Goal: Feedback & Contribution: Contribute content

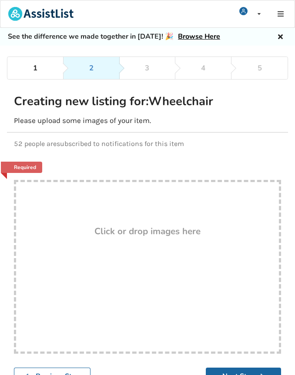
scroll to position [70, 0]
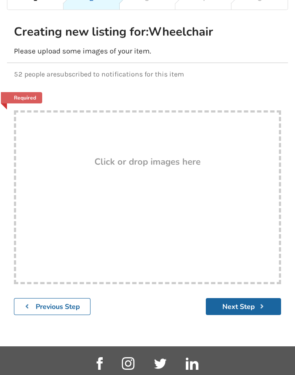
click at [70, 203] on div "Drop here! Click or drop images here" at bounding box center [147, 197] width 267 height 174
type input "C:\fakepath\IMG_1777.jpeg"
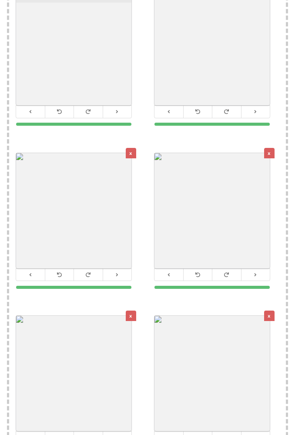
scroll to position [217, 0]
click at [225, 274] on icon at bounding box center [227, 274] width 6 height 5
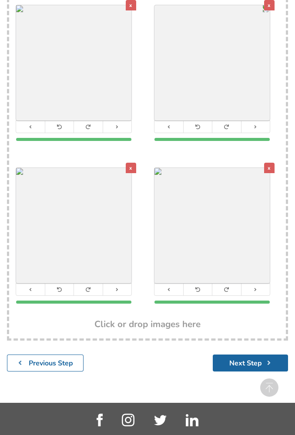
scroll to position [367, 0]
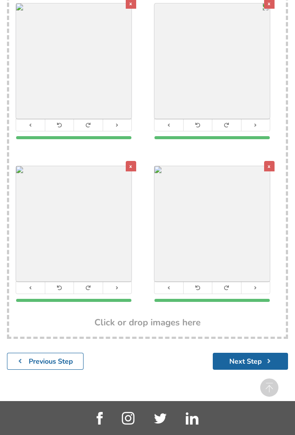
click at [87, 289] on icon at bounding box center [88, 287] width 6 height 5
click at [87, 287] on icon at bounding box center [88, 287] width 6 height 5
click at [226, 288] on icon at bounding box center [227, 287] width 6 height 5
click at [218, 354] on button "Next Step" at bounding box center [250, 361] width 75 height 17
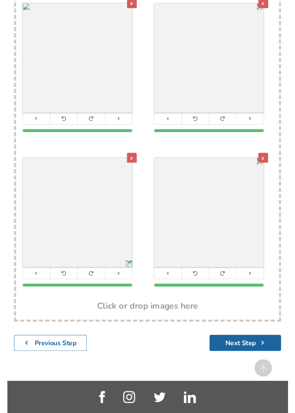
scroll to position [80, 0]
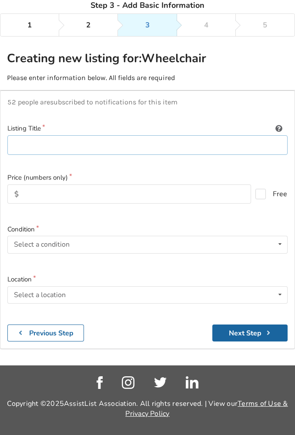
click at [21, 135] on input at bounding box center [147, 145] width 280 height 20
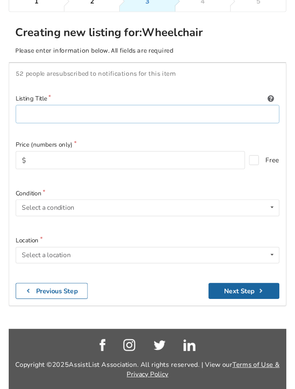
scroll to position [62, 0]
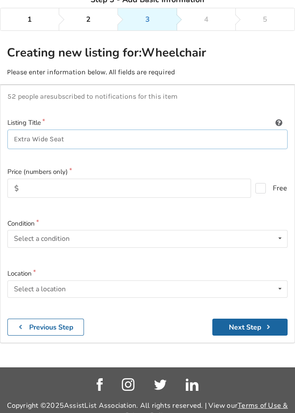
click at [13, 137] on input "Extra Wide Seat" at bounding box center [147, 140] width 280 height 20
click at [126, 138] on input "Lightly Used - Extra Wide Seat" at bounding box center [147, 140] width 280 height 20
type input "Lightly Used - Extra Wide Seat Drive Wheelchair"
click at [31, 181] on input "text" at bounding box center [129, 188] width 244 height 19
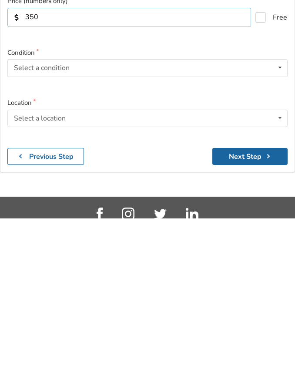
type input "350"
click at [22, 235] on div "Select a condition" at bounding box center [42, 238] width 56 height 7
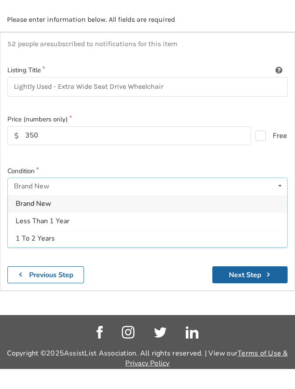
scroll to position [122, 0]
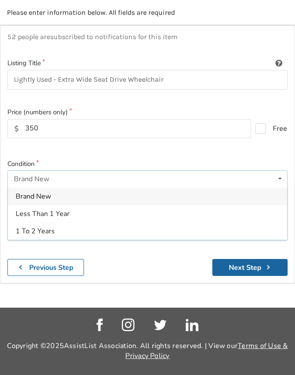
click at [28, 233] on span "1 To 2 Years" at bounding box center [35, 232] width 39 height 10
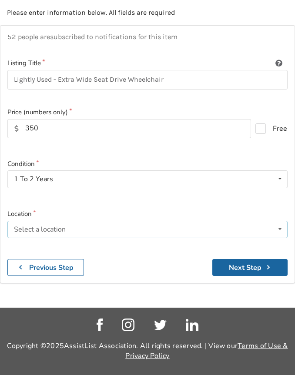
click at [17, 226] on div "Select a location" at bounding box center [40, 229] width 52 height 7
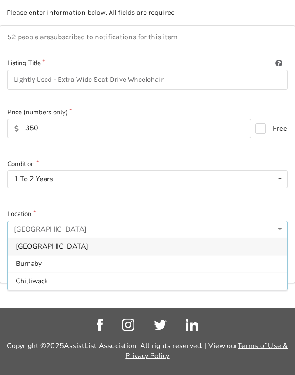
click at [22, 265] on span "Burnaby" at bounding box center [29, 264] width 26 height 10
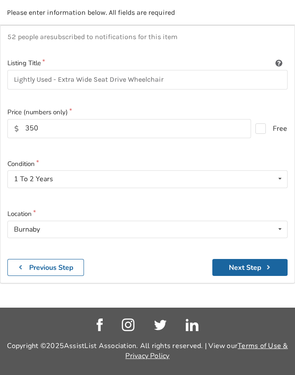
click at [234, 264] on button "Next Step" at bounding box center [249, 267] width 75 height 17
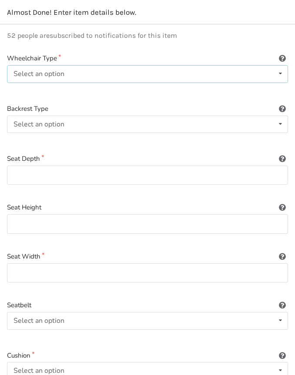
click at [17, 73] on div "Select an option" at bounding box center [38, 73] width 51 height 7
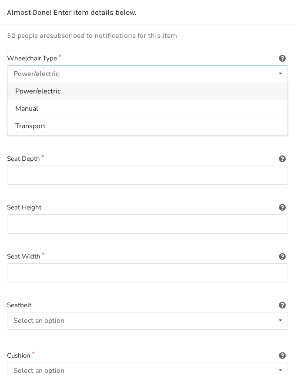
click at [23, 104] on span "Manual" at bounding box center [26, 109] width 23 height 10
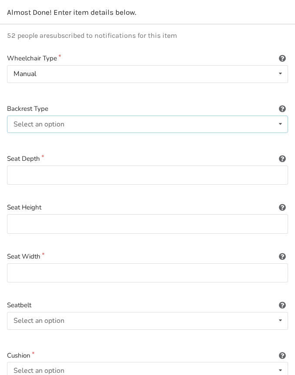
click at [20, 121] on div "Select an option" at bounding box center [38, 124] width 51 height 7
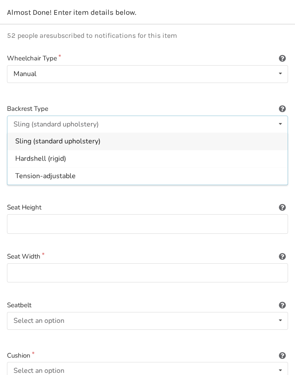
click at [24, 142] on span "Sling (standard upholstery)" at bounding box center [57, 142] width 85 height 10
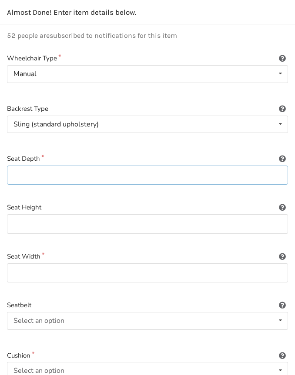
click at [16, 170] on input at bounding box center [147, 176] width 281 height 20
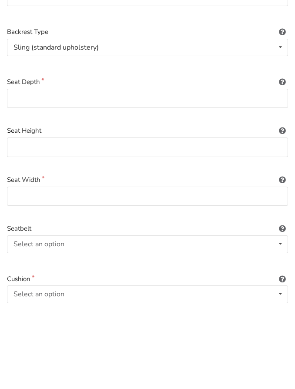
click at [284, 154] on icon at bounding box center [282, 157] width 8 height 7
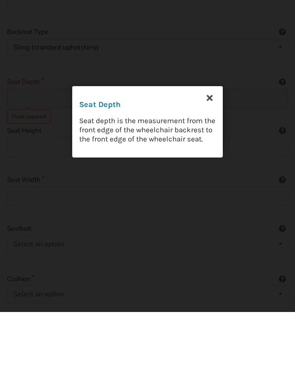
scroll to position [199, 0]
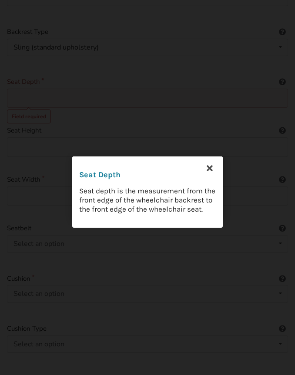
click at [208, 171] on icon at bounding box center [210, 168] width 16 height 16
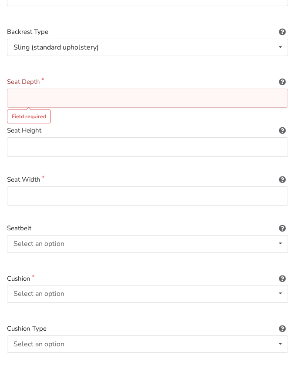
click at [16, 94] on input at bounding box center [147, 99] width 281 height 20
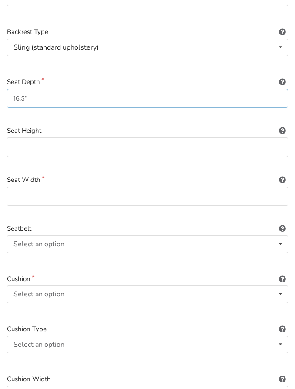
type input "16.5”"
click at [23, 145] on input at bounding box center [147, 147] width 281 height 20
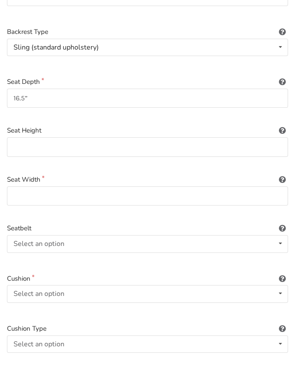
click at [280, 129] on icon at bounding box center [282, 129] width 8 height 7
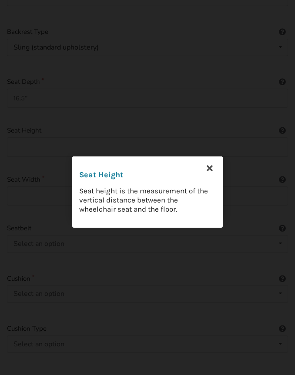
click at [205, 168] on icon at bounding box center [210, 168] width 16 height 16
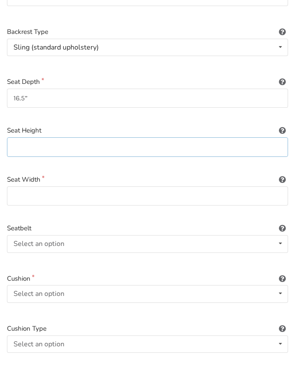
click at [17, 144] on input at bounding box center [147, 147] width 281 height 20
type input "19”"
click at [279, 179] on icon at bounding box center [282, 178] width 8 height 7
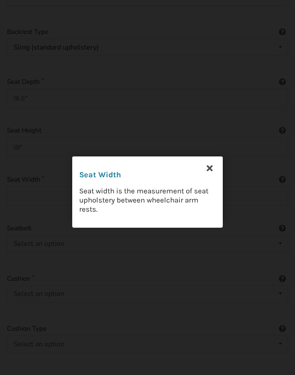
click at [209, 168] on icon at bounding box center [210, 168] width 16 height 16
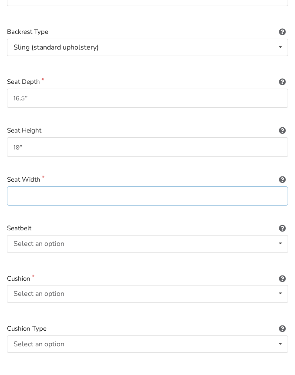
click at [16, 191] on input at bounding box center [147, 197] width 281 height 20
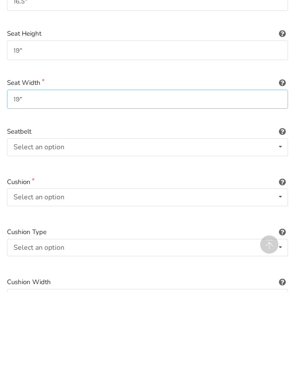
type input "19”"
click at [276, 236] on icon at bounding box center [280, 244] width 13 height 16
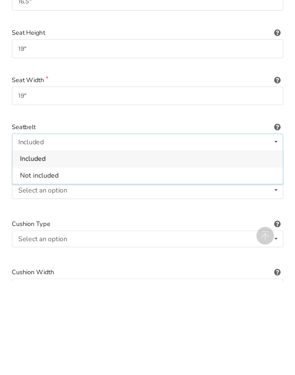
scroll to position [296, 0]
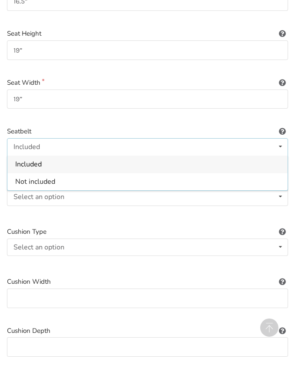
click at [30, 177] on span "Not included" at bounding box center [35, 182] width 40 height 10
click at [31, 197] on div "Select an option" at bounding box center [38, 197] width 51 height 7
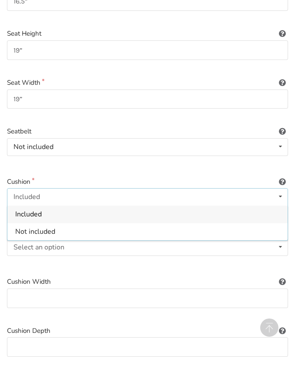
click at [27, 228] on span "Not included" at bounding box center [35, 232] width 40 height 10
click at [41, 246] on div "Select an option" at bounding box center [38, 247] width 51 height 7
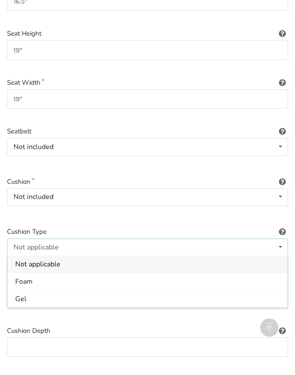
click at [30, 261] on span "Not applicable" at bounding box center [37, 265] width 45 height 10
click at [61, 298] on input at bounding box center [147, 299] width 281 height 20
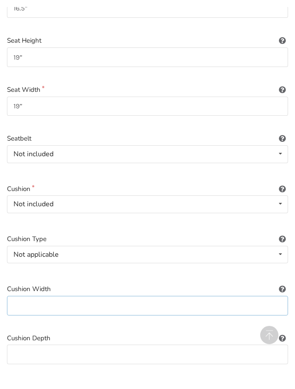
scroll to position [298, 0]
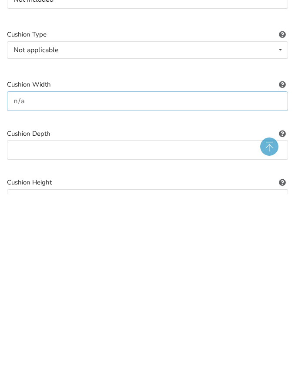
type input "n/a"
click at [272, 332] on circle at bounding box center [269, 341] width 18 height 18
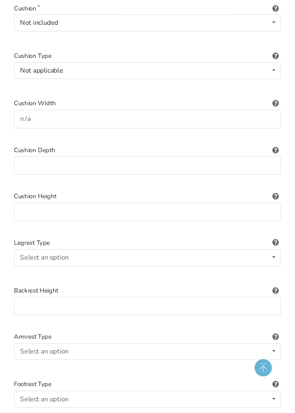
scroll to position [469, 0]
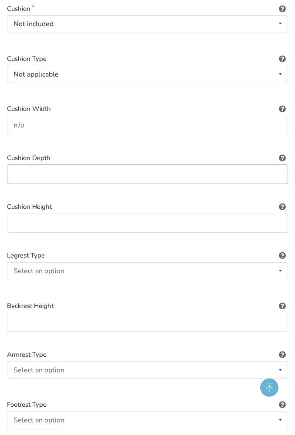
click at [27, 167] on input at bounding box center [147, 174] width 281 height 20
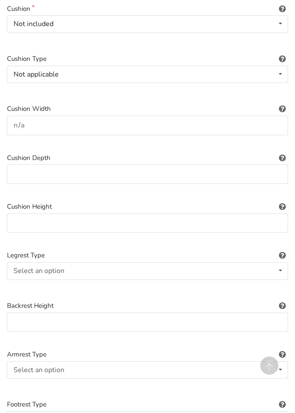
click at [281, 107] on icon at bounding box center [282, 107] width 8 height 7
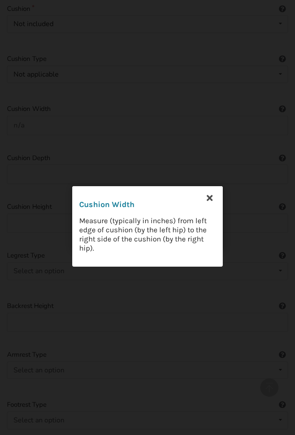
click at [210, 180] on div "Cushion Width Measure (typically in inches) from left edge of cushion (by the l…" at bounding box center [147, 217] width 295 height 435
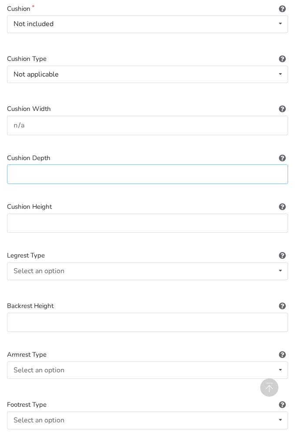
click at [21, 166] on input at bounding box center [147, 174] width 281 height 20
type input "n/a"
click at [13, 221] on input at bounding box center [147, 224] width 281 height 20
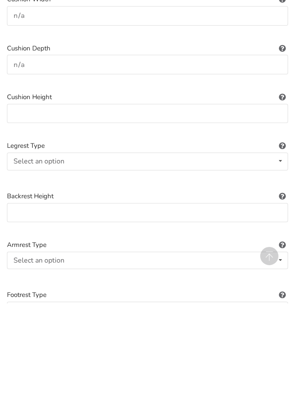
click at [284, 202] on icon at bounding box center [282, 205] width 8 height 7
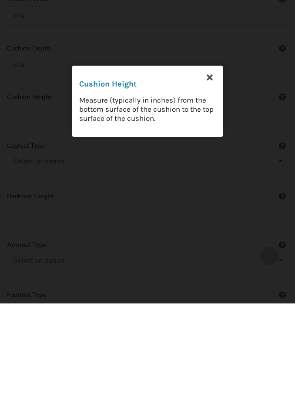
scroll to position [578, 0]
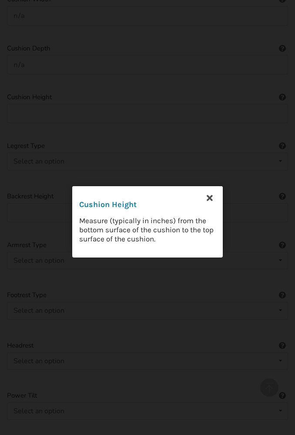
click at [210, 197] on icon at bounding box center [210, 198] width 16 height 16
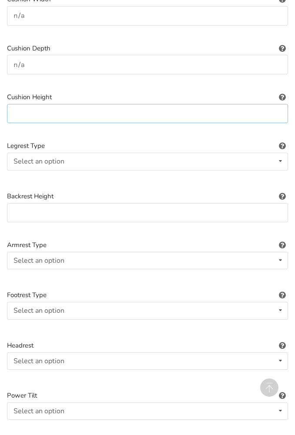
click at [19, 117] on input at bounding box center [147, 114] width 281 height 20
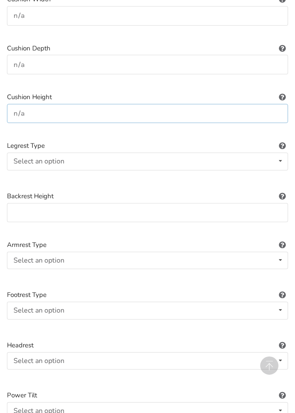
type input "n/a"
click at [116, 163] on div "Select an option Standard Height-adjustable Elevating" at bounding box center [147, 161] width 281 height 17
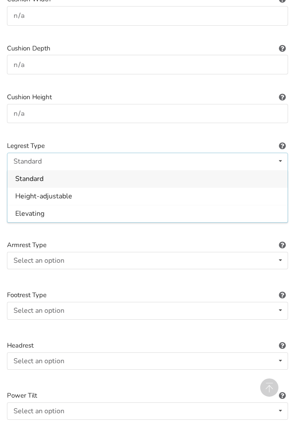
click at [33, 195] on span "Height-adjustable" at bounding box center [43, 196] width 57 height 10
click at [23, 208] on input at bounding box center [147, 213] width 281 height 20
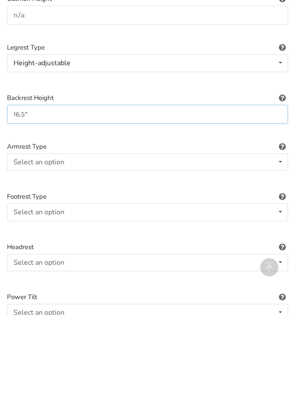
type input "16.5”"
click at [18, 257] on div "Select an option" at bounding box center [38, 260] width 51 height 7
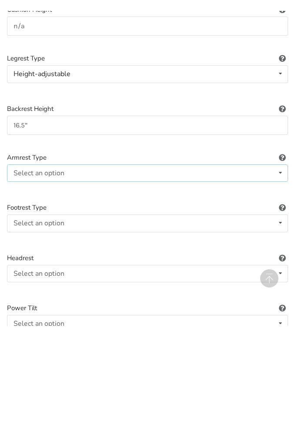
scroll to position [677, 0]
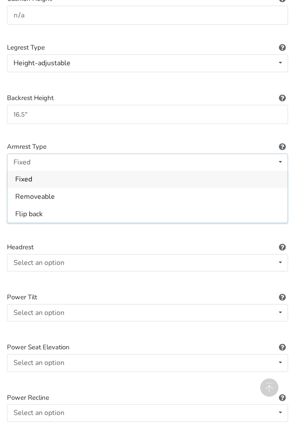
click at [24, 175] on span "Fixed" at bounding box center [23, 180] width 17 height 10
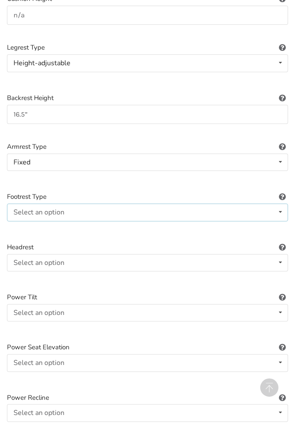
click at [23, 209] on div "Select an option" at bounding box center [38, 212] width 51 height 7
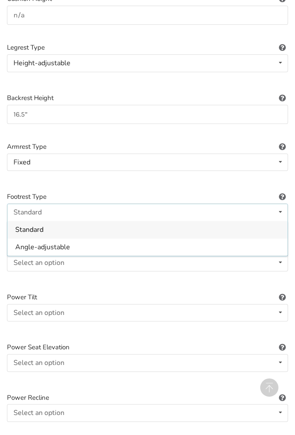
click at [24, 242] on span "Angle-adjustable" at bounding box center [42, 247] width 55 height 10
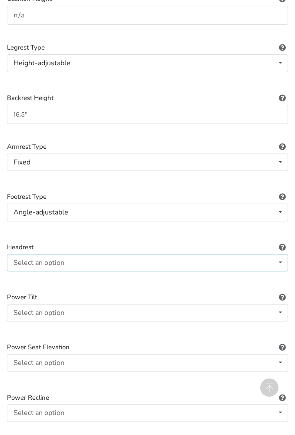
click at [24, 259] on div "Select an option" at bounding box center [38, 262] width 51 height 7
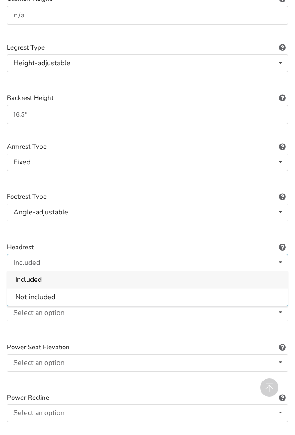
click at [23, 296] on div "Not included" at bounding box center [147, 296] width 280 height 17
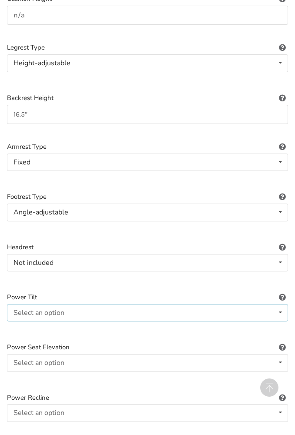
click at [27, 309] on div "Select an option" at bounding box center [38, 312] width 51 height 7
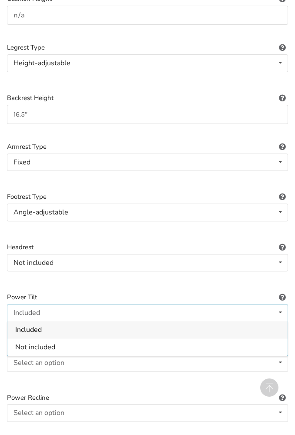
click at [31, 343] on span "Not included" at bounding box center [35, 348] width 40 height 10
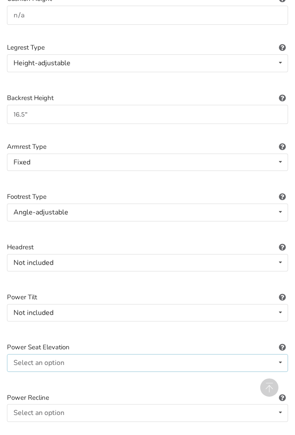
click at [32, 359] on div "Select an option" at bounding box center [38, 362] width 51 height 7
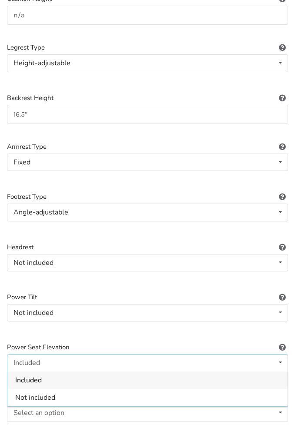
click at [25, 375] on span "Not included" at bounding box center [35, 398] width 40 height 10
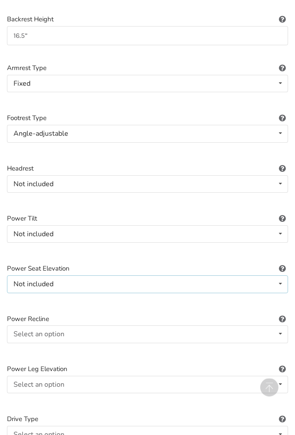
scroll to position [755, 0]
click at [30, 331] on div "Select an option" at bounding box center [38, 334] width 51 height 7
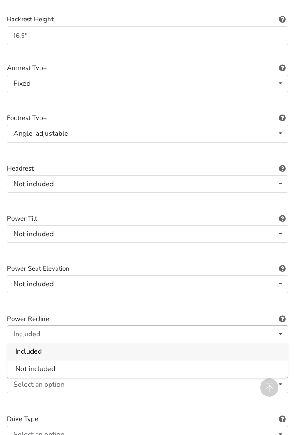
click at [27, 364] on span "Not included" at bounding box center [35, 369] width 40 height 10
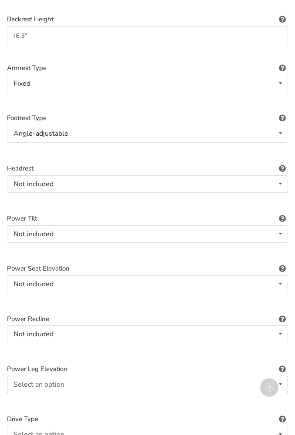
click at [33, 375] on div "Select an option Included Not included" at bounding box center [147, 384] width 281 height 17
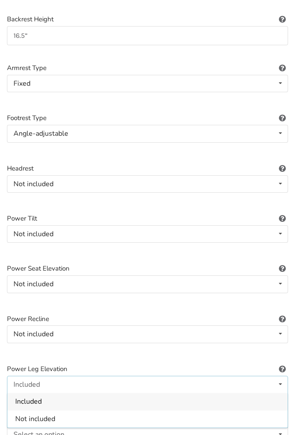
click at [23, 375] on span "Not included" at bounding box center [35, 419] width 40 height 10
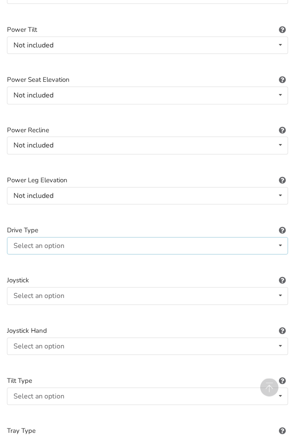
click at [20, 244] on div "Select an option Not applicable Rear Front Midwheel" at bounding box center [147, 245] width 281 height 17
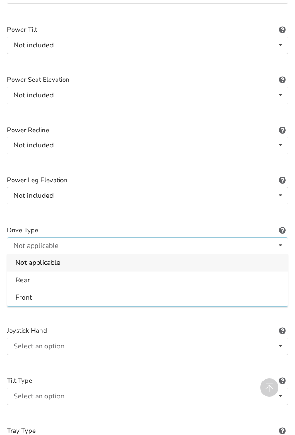
click at [24, 258] on span "Not applicable" at bounding box center [37, 263] width 45 height 10
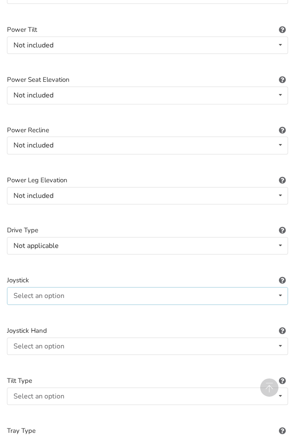
click at [27, 292] on div "Select an option" at bounding box center [38, 295] width 51 height 7
click at [31, 311] on div "Not applicable" at bounding box center [147, 312] width 280 height 17
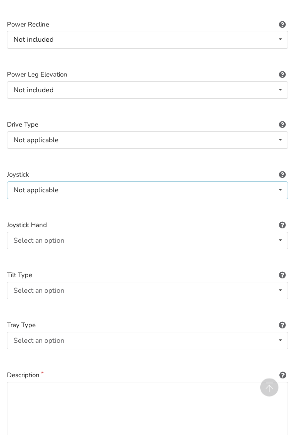
scroll to position [1052, 0]
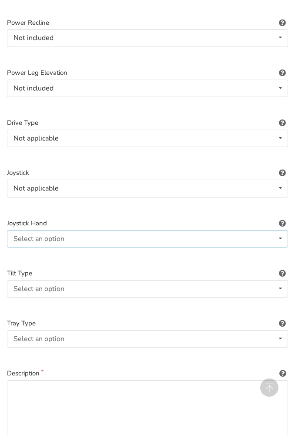
click at [24, 235] on div "Select an option" at bounding box center [38, 238] width 51 height 7
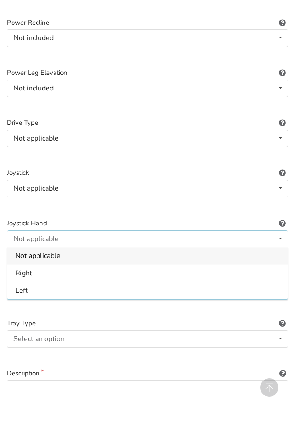
click at [30, 252] on div "Not applicable" at bounding box center [147, 255] width 280 height 17
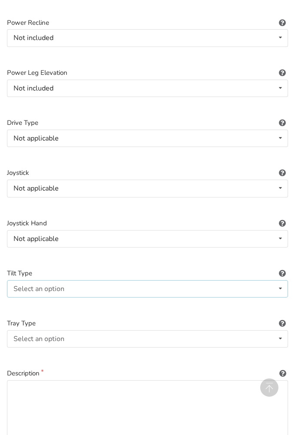
click at [25, 285] on div "Select an option Not applicable Foot tilt Hand tilt" at bounding box center [147, 288] width 281 height 17
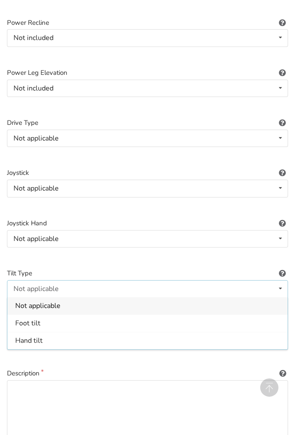
click at [33, 301] on span "Not applicable" at bounding box center [37, 306] width 45 height 10
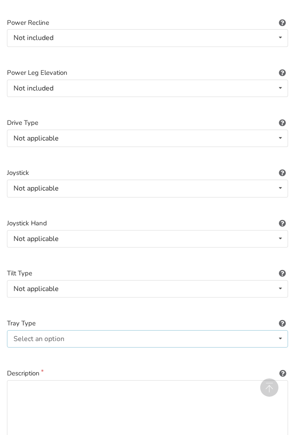
click at [36, 335] on div "Select an option" at bounding box center [38, 338] width 51 height 7
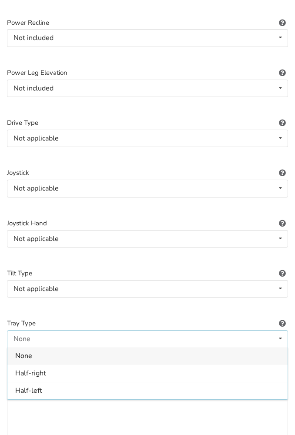
click at [24, 351] on span "None" at bounding box center [23, 356] width 17 height 10
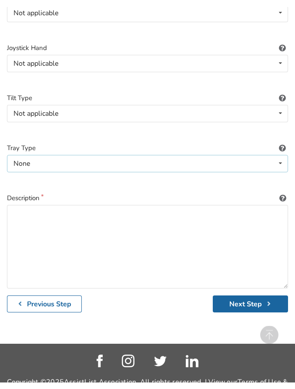
scroll to position [1234, 0]
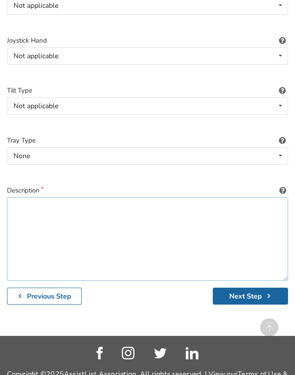
click at [26, 198] on textarea at bounding box center [147, 239] width 281 height 83
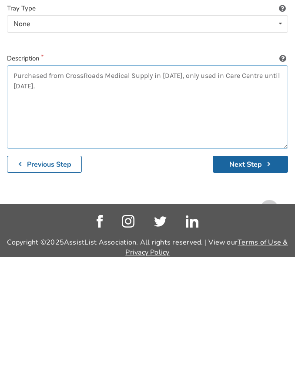
type textarea "Purchased from CrossRoads Medical Supply in [DATE], only used in Care Centre un…"
click at [197, 198] on textarea "Purchased from CrossRoads Medical Supply in [DATE], only used in Care Centre un…" at bounding box center [147, 239] width 281 height 83
click at [255, 288] on button "Next Step" at bounding box center [250, 296] width 75 height 17
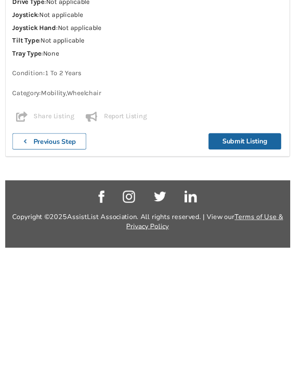
scroll to position [842, 0]
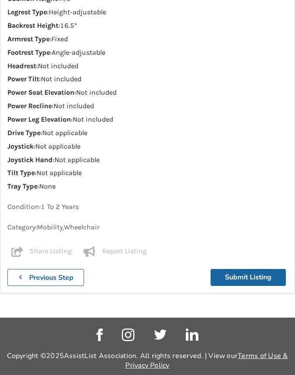
click at [17, 274] on icon "button" at bounding box center [21, 277] width 8 height 7
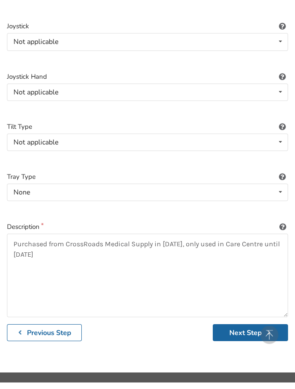
scroll to position [1237, 0]
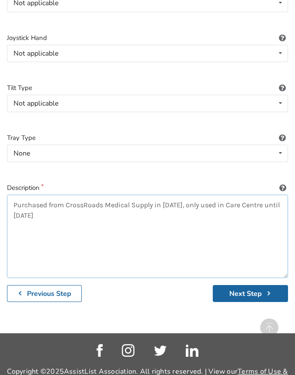
click at [192, 195] on textarea "Purchased from CrossRoads Medical Supply in [DATE], only used in Care Centre un…" at bounding box center [147, 236] width 281 height 83
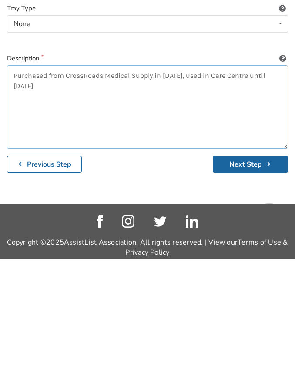
click at [200, 195] on textarea "Purchased from CrossRoads Medical Supply in [DATE], used in Care Centre until […" at bounding box center [147, 236] width 281 height 83
click at [72, 195] on textarea "Purchased from CrossRoads Medical Supply in [DATE], used exclusively in Care Ce…" at bounding box center [147, 236] width 281 height 83
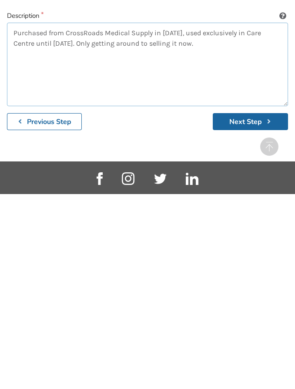
scroll to position [1241, 0]
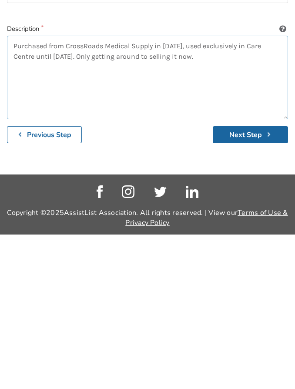
click at [160, 190] on textarea "Purchased from CrossRoads Medical Supply in [DATE], used exclusively in Care Ce…" at bounding box center [147, 231] width 281 height 83
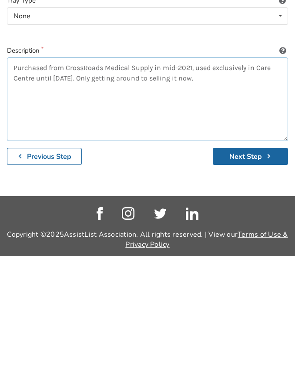
click at [231, 190] on textarea "Purchased from CrossRoads Medical Supply in mid-2021, used exclusively in Care …" at bounding box center [147, 231] width 281 height 83
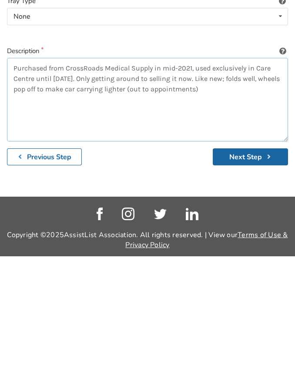
click at [87, 190] on textarea "Purchased from CrossRoads Medical Supply in mid-2021, used exclusively in Care …" at bounding box center [147, 231] width 281 height 83
click at [229, 190] on textarea "Purchased from CrossRoads Medical Supply in mid-2021, used exclusively in Care …" at bounding box center [147, 231] width 281 height 83
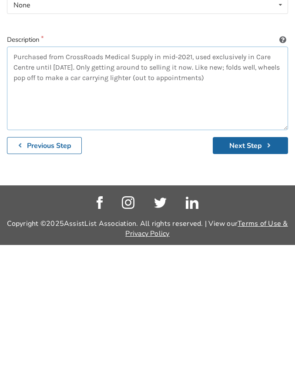
click at [227, 190] on textarea "Purchased from CrossRoads Medical Supply in mid-2021, used exclusively in Care …" at bounding box center [147, 231] width 281 height 83
click at [278, 190] on textarea "Purchased from CrossRoads Medical Supply in mid-2021, used exclusively in Care …" at bounding box center [147, 231] width 281 height 83
click at [287, 190] on textarea "Purchased from CrossRoads Medical Supply in mid-2021, used exclusively in Care …" at bounding box center [147, 231] width 281 height 83
click at [216, 190] on textarea "Purchased from CrossRoads Medical Supply in mid-2021, used exclusively in Care …" at bounding box center [147, 231] width 281 height 83
click at [77, 190] on textarea "Purchased from CrossRoads Medical Supply in mid-2021, used exclusively in Care …" at bounding box center [147, 231] width 281 height 83
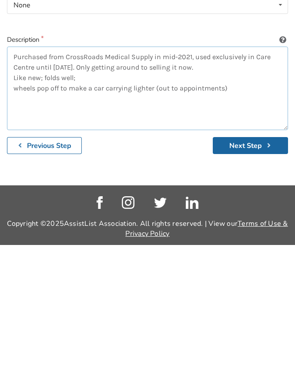
click at [177, 190] on textarea "Purchased from CrossRoads Medical Supply in mid-2021, used exclusively in Care …" at bounding box center [147, 231] width 281 height 83
click at [215, 190] on textarea "Purchased from CrossRoads Medical Supply in mid-2021, used exclusively in Care …" at bounding box center [147, 231] width 281 height 83
click at [157, 190] on textarea "Purchased from CrossRoads Medical Supply in mid-2021, used exclusively in Care …" at bounding box center [147, 231] width 281 height 83
click at [139, 190] on textarea "Purchased from CrossRoads Medical Supply in mid-2021, used exclusively in Care …" at bounding box center [147, 231] width 281 height 83
click at [43, 190] on textarea "Purchased from CrossRoads Medical Supply in mid-2021, used exclusively in Care …" at bounding box center [147, 231] width 281 height 83
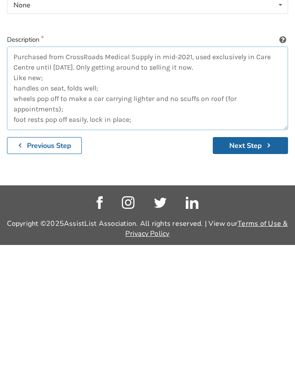
click at [95, 190] on textarea "Purchased from CrossRoads Medical Supply in mid-2021, used exclusively in Care …" at bounding box center [147, 231] width 281 height 83
click at [138, 190] on textarea "Purchased from CrossRoads Medical Supply in mid-2021, used exclusively in Care …" at bounding box center [147, 231] width 281 height 83
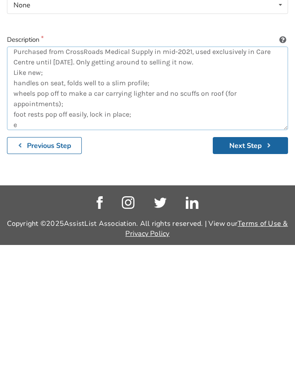
scroll to position [5, 0]
click at [33, 190] on textarea "Purchased from CrossRoads Medical Supply in mid-2021, used exclusively in Care …" at bounding box center [147, 231] width 281 height 83
click at [36, 190] on textarea "Purchased from CrossRoads Medical Supply in mid-2021, used exclusively in Care …" at bounding box center [147, 231] width 281 height 83
click at [39, 190] on textarea "Purchased from CrossRoads Medical Supply in mid-2021, used exclusively in Care …" at bounding box center [147, 231] width 281 height 83
click at [35, 190] on textarea "Purchased from CrossRoads Medical Supply in mid-2021, used exclusively in Care …" at bounding box center [147, 231] width 281 height 83
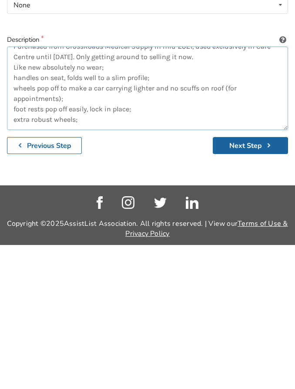
scroll to position [10, 0]
click at [87, 190] on textarea "Purchased from CrossRoads Medical Supply in mid-2021, used exclusively in Care …" at bounding box center [147, 231] width 281 height 83
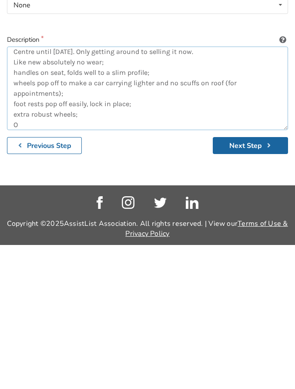
scroll to position [16, 0]
type textarea "Purchased from CrossRoads Medical Supply in mid-2021, used exclusively in Care …"
click at [242, 281] on button "Next Step" at bounding box center [250, 289] width 75 height 17
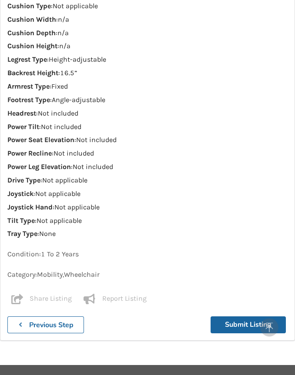
scroll to position [899, 0]
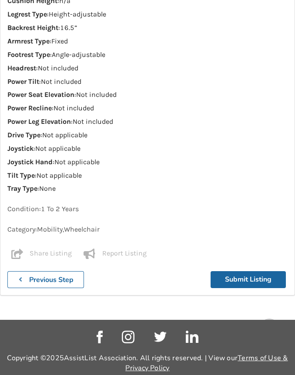
click at [230, 271] on button "Submit Listing" at bounding box center [247, 279] width 75 height 17
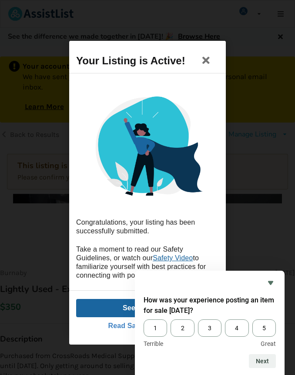
click at [266, 328] on span "5" at bounding box center [263, 328] width 23 height 17
click at [252, 320] on input "5" at bounding box center [252, 320] width 0 height 0
click at [257, 363] on button "Next" at bounding box center [262, 361] width 27 height 14
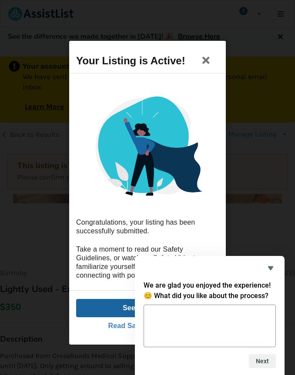
click at [163, 319] on textarea at bounding box center [210, 326] width 132 height 43
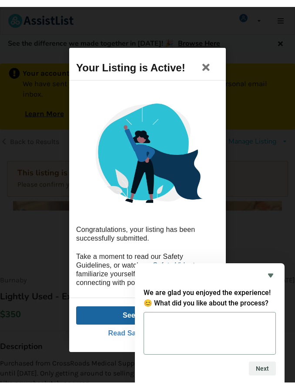
scroll to position [34, 14]
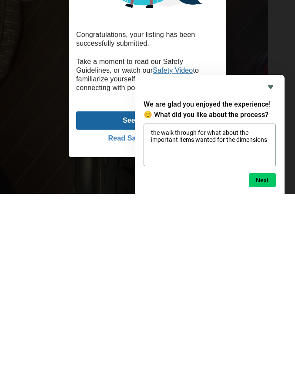
type textarea "the walk through for what about the important items wanted for the dimensions"
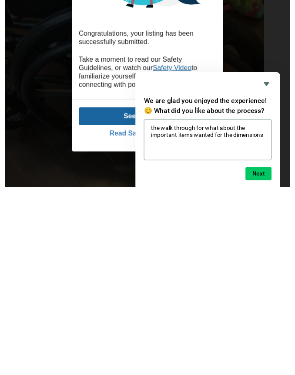
scroll to position [229, 14]
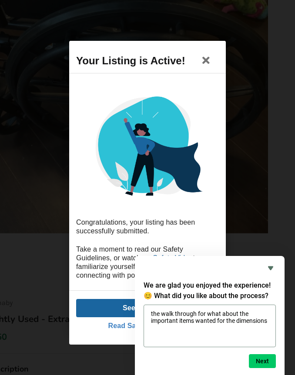
click at [270, 360] on button "Next" at bounding box center [262, 361] width 27 height 14
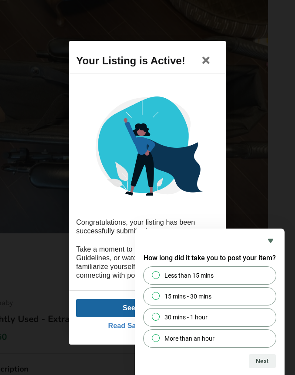
click at [157, 299] on input "15 mins - 30 mins" at bounding box center [156, 297] width 6 height 6
radio input "true"
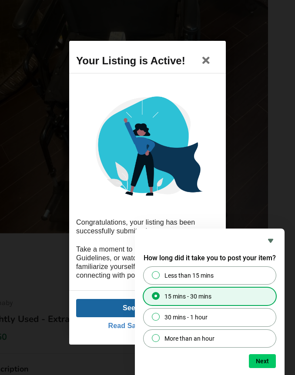
click at [271, 360] on button "Next" at bounding box center [262, 361] width 27 height 14
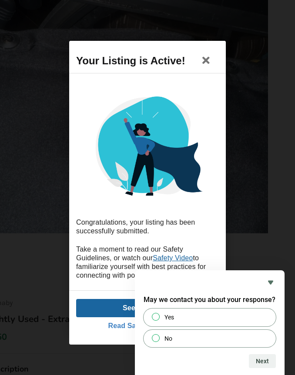
click at [158, 335] on input "No" at bounding box center [156, 338] width 6 height 6
radio input "true"
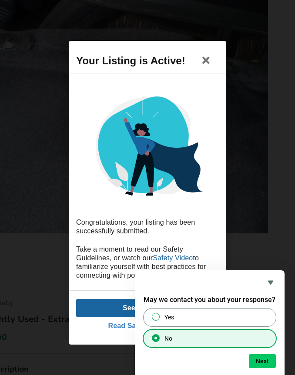
click at [272, 364] on button "Next" at bounding box center [262, 361] width 27 height 14
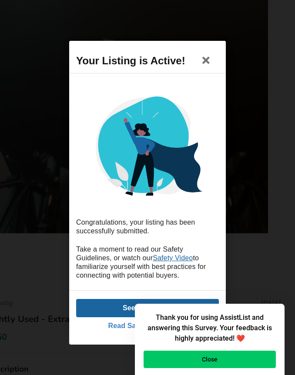
click at [253, 359] on button "Close" at bounding box center [210, 359] width 132 height 17
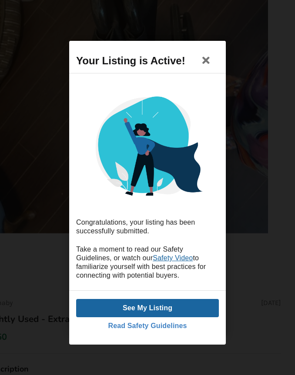
click at [194, 306] on button "See My Listing" at bounding box center [147, 308] width 143 height 18
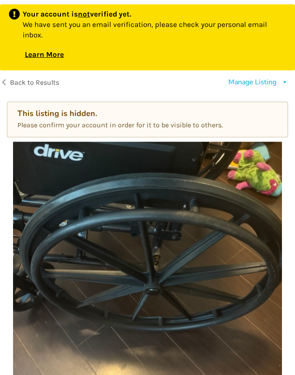
scroll to position [0, 0]
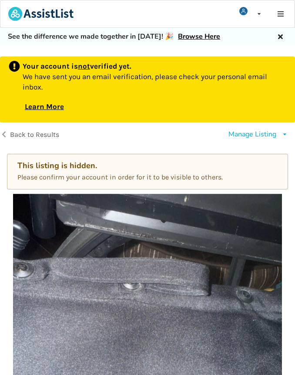
click at [109, 134] on div "Back to Results" at bounding box center [73, 135] width 147 height 24
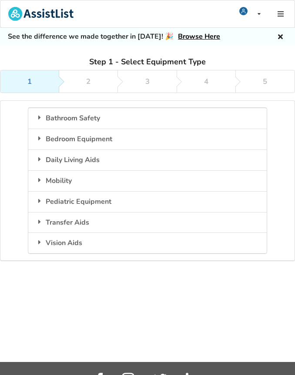
click at [289, 33] on div "See the difference we made together in [DATE]! 🎉 Browse Here" at bounding box center [147, 37] width 295 height 18
click at [281, 34] on icon at bounding box center [280, 35] width 8 height 7
